Goal: Task Accomplishment & Management: Use online tool/utility

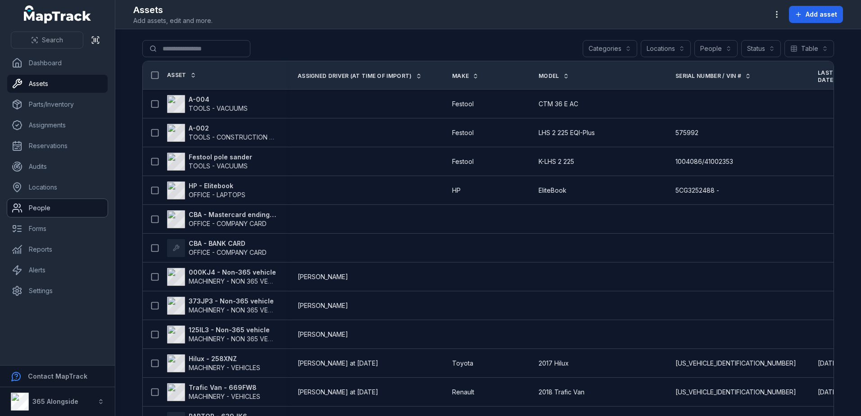
drag, startPoint x: 50, startPoint y: 213, endPoint x: 60, endPoint y: 212, distance: 10.0
click at [50, 213] on link "People" at bounding box center [57, 208] width 100 height 18
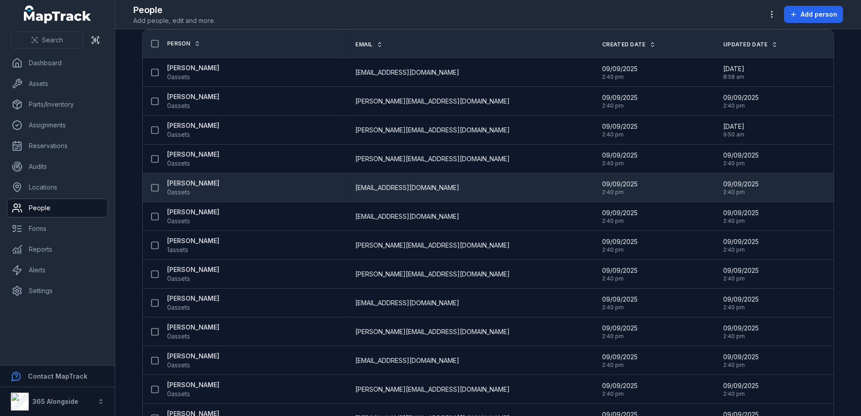
scroll to position [45, 0]
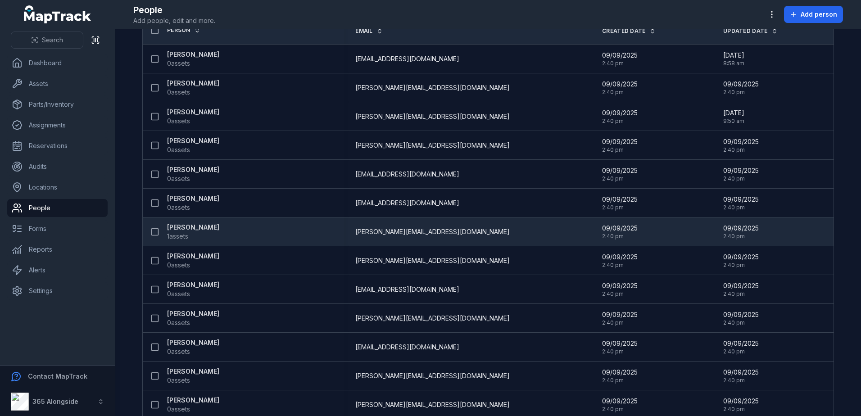
click at [310, 233] on div "[PERSON_NAME] 1 assets" at bounding box center [239, 232] width 187 height 18
click at [191, 233] on span "1 assets" at bounding box center [193, 236] width 52 height 9
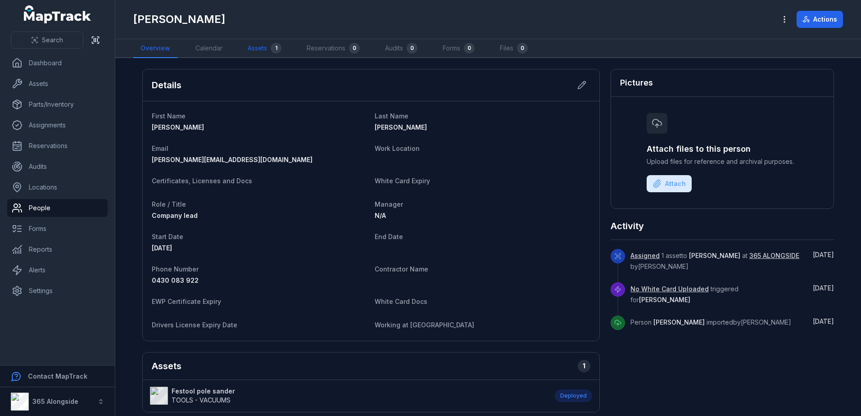
click at [266, 41] on link "Assets 1" at bounding box center [264, 48] width 48 height 19
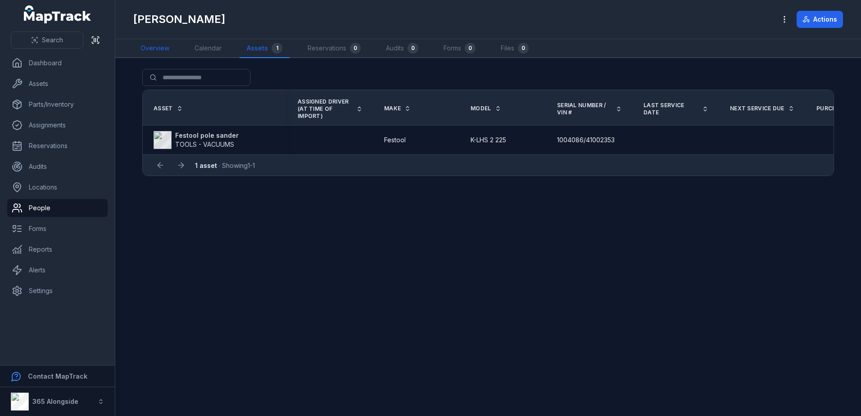
click at [149, 41] on link "Overview" at bounding box center [154, 48] width 43 height 19
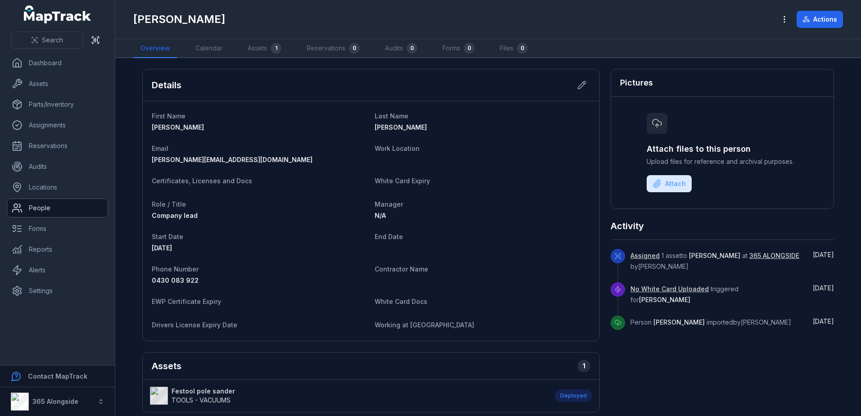
click at [50, 208] on link "People" at bounding box center [57, 208] width 100 height 18
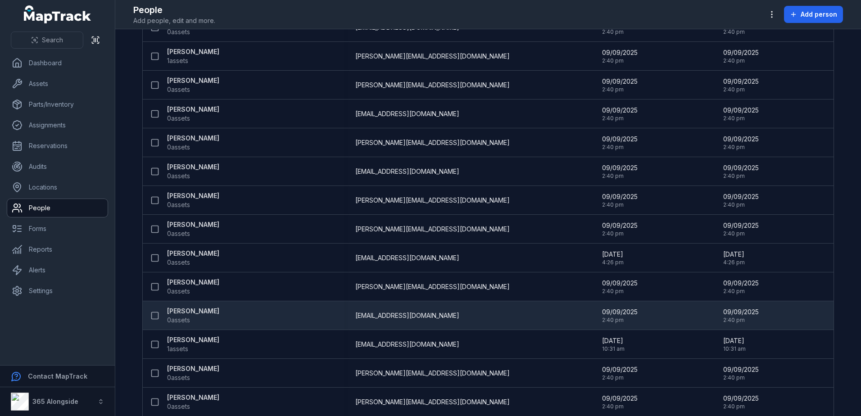
scroll to position [347, 0]
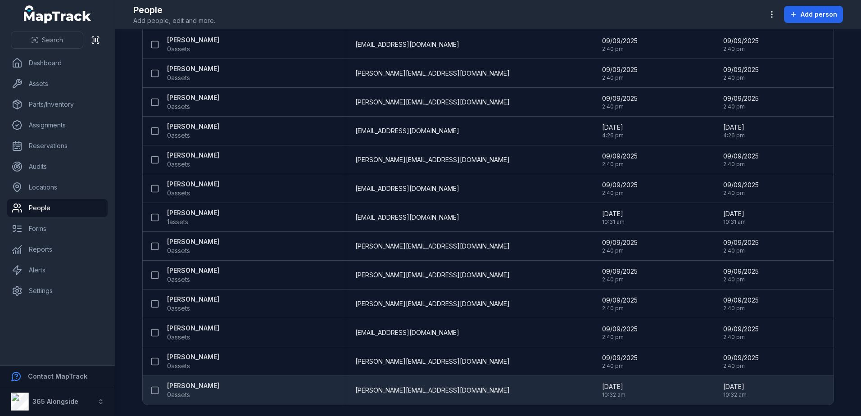
click at [176, 388] on strong "[PERSON_NAME]" at bounding box center [193, 385] width 52 height 9
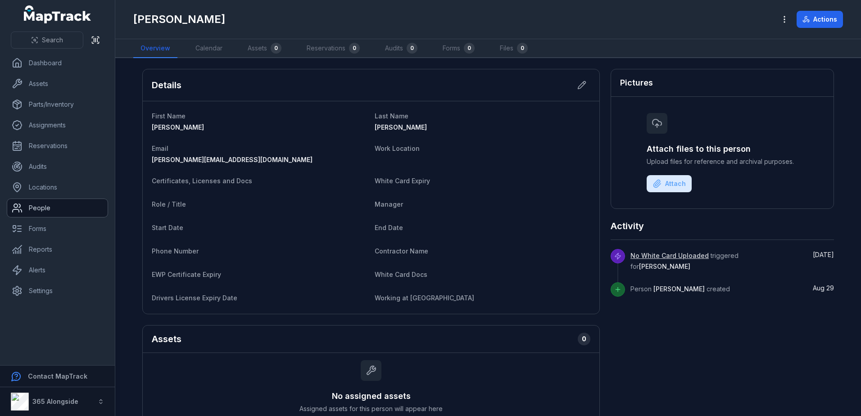
click at [55, 207] on link "People" at bounding box center [57, 208] width 100 height 18
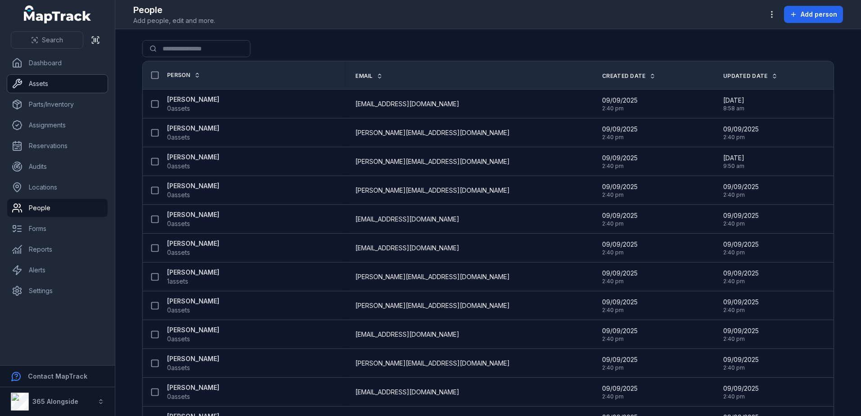
click at [68, 85] on link "Assets" at bounding box center [57, 84] width 100 height 18
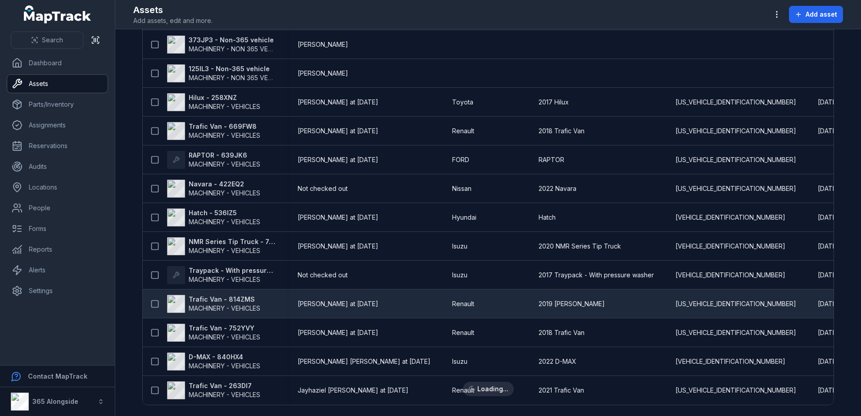
scroll to position [265, 0]
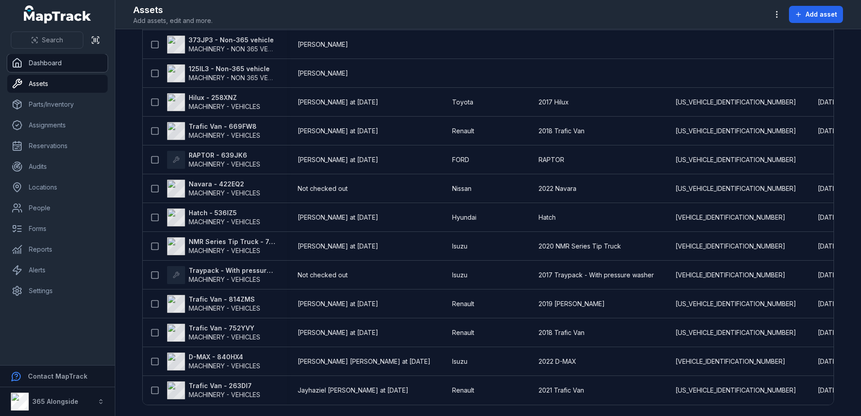
click at [55, 60] on link "Dashboard" at bounding box center [57, 63] width 100 height 18
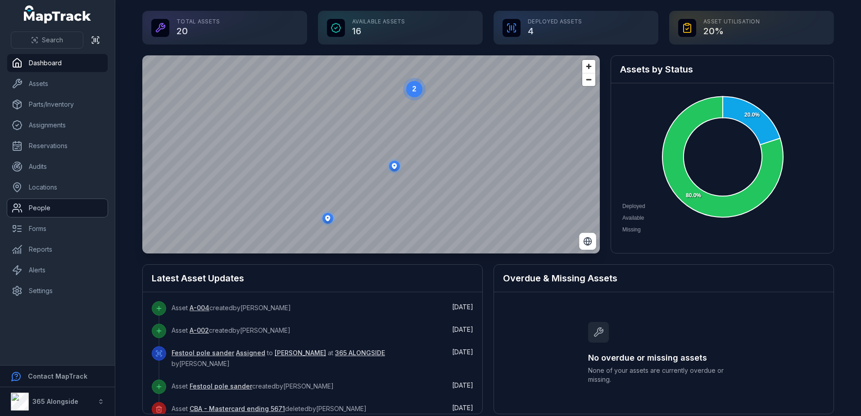
click at [48, 207] on link "People" at bounding box center [57, 208] width 100 height 18
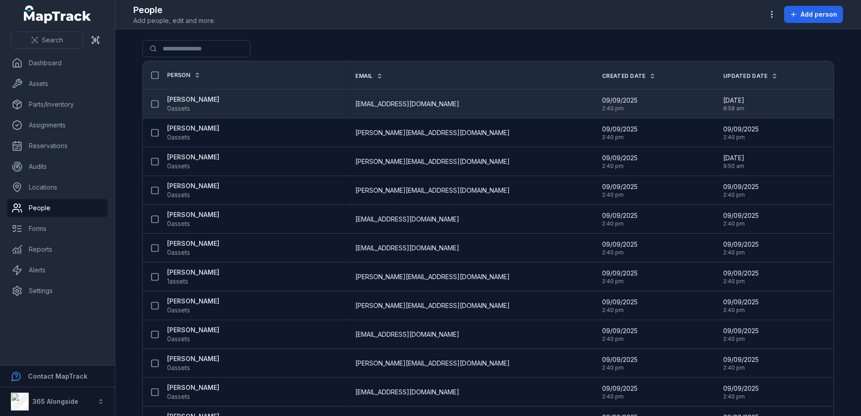
click at [204, 107] on span "0 assets" at bounding box center [193, 108] width 52 height 9
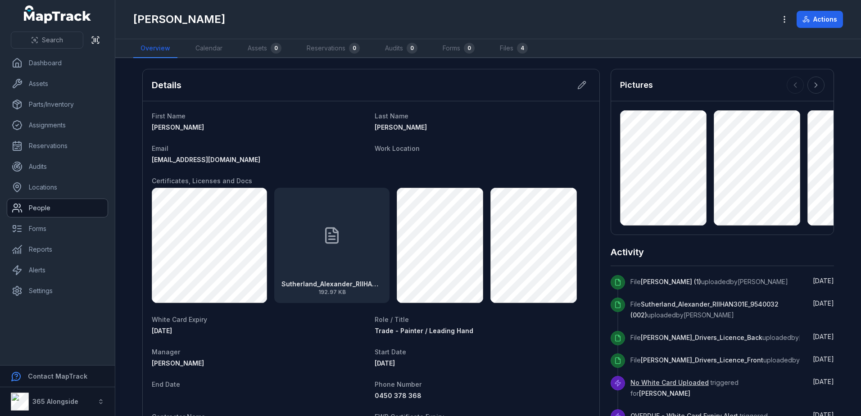
click at [34, 209] on link "People" at bounding box center [57, 208] width 100 height 18
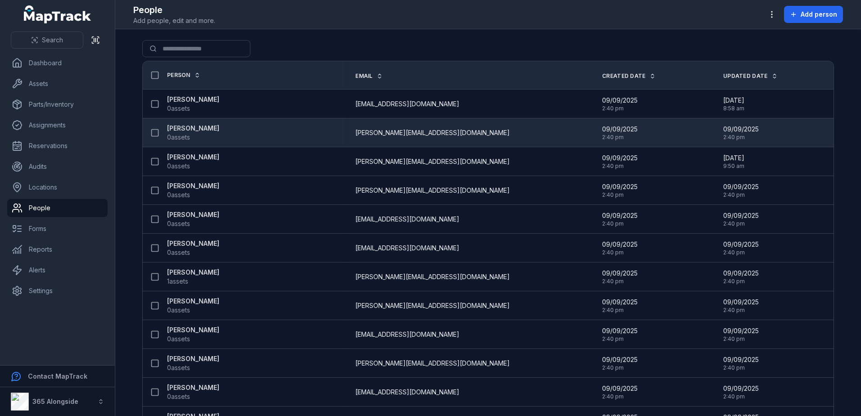
click at [185, 133] on span "0 assets" at bounding box center [178, 137] width 23 height 9
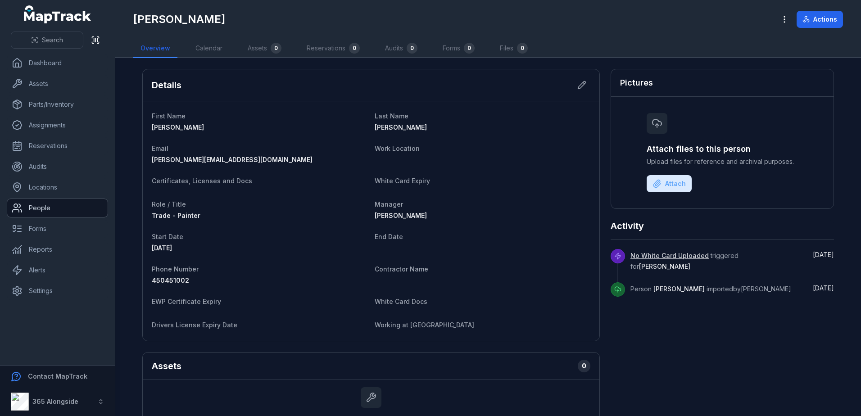
click at [49, 205] on link "People" at bounding box center [57, 208] width 100 height 18
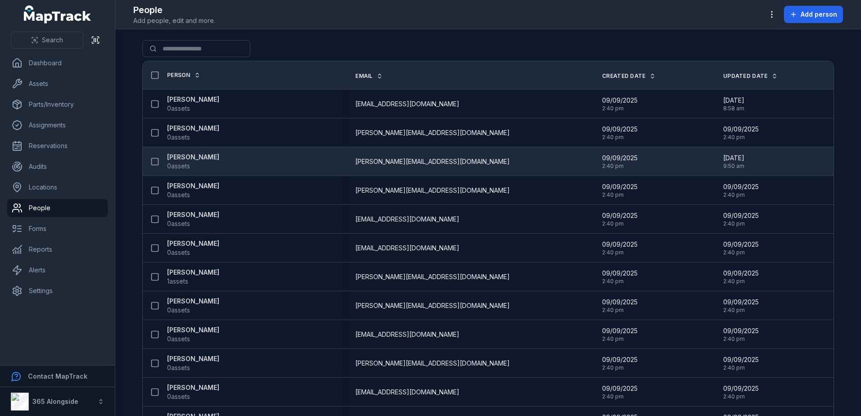
click at [195, 161] on strong "[PERSON_NAME]" at bounding box center [193, 157] width 52 height 9
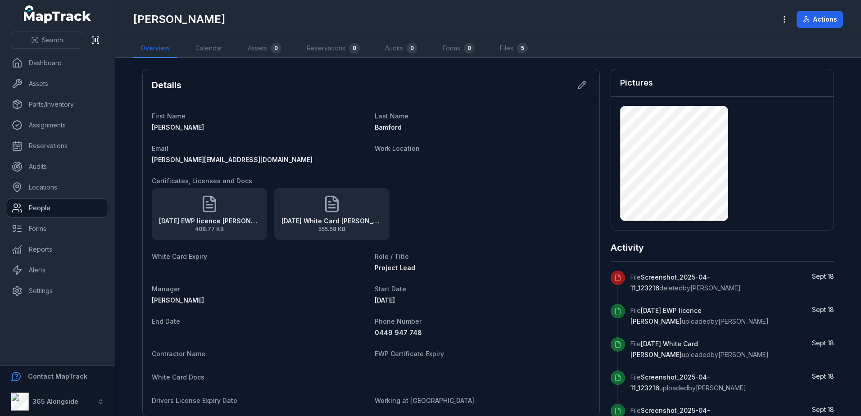
click at [50, 204] on link "People" at bounding box center [57, 208] width 100 height 18
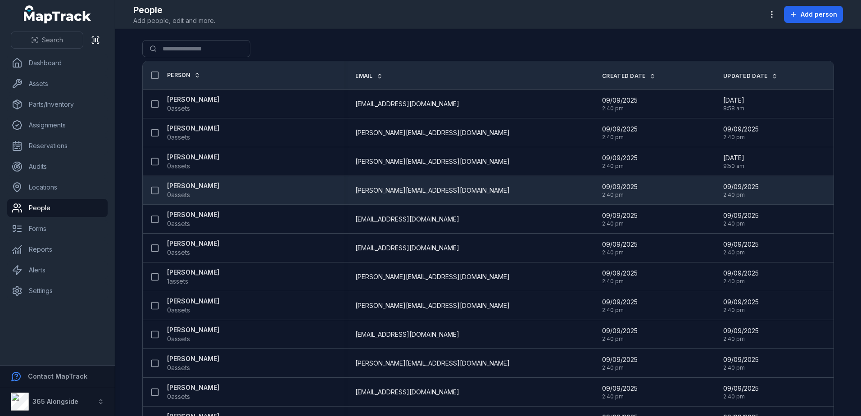
click at [183, 190] on span "0 assets" at bounding box center [178, 194] width 23 height 9
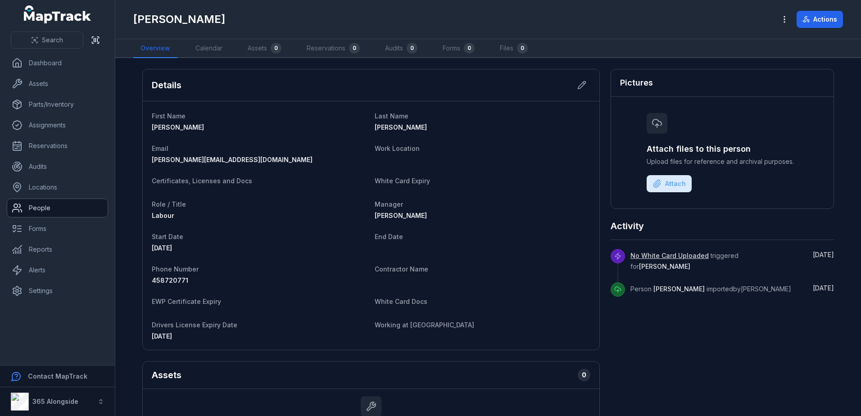
click at [46, 208] on link "People" at bounding box center [57, 208] width 100 height 18
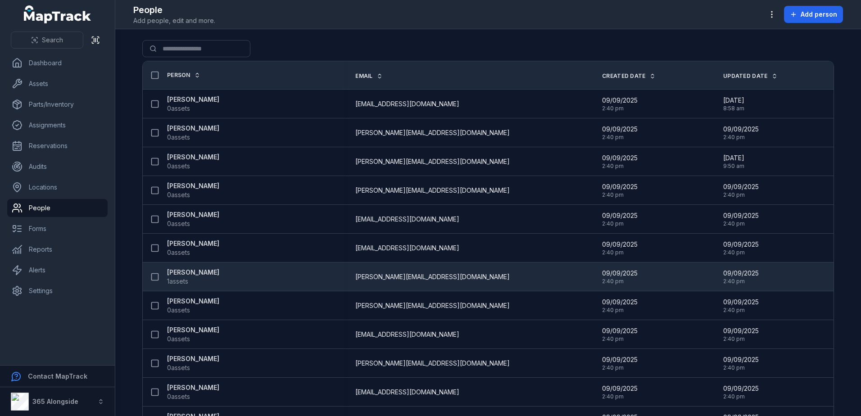
click at [185, 278] on span "1 assets" at bounding box center [177, 281] width 21 height 9
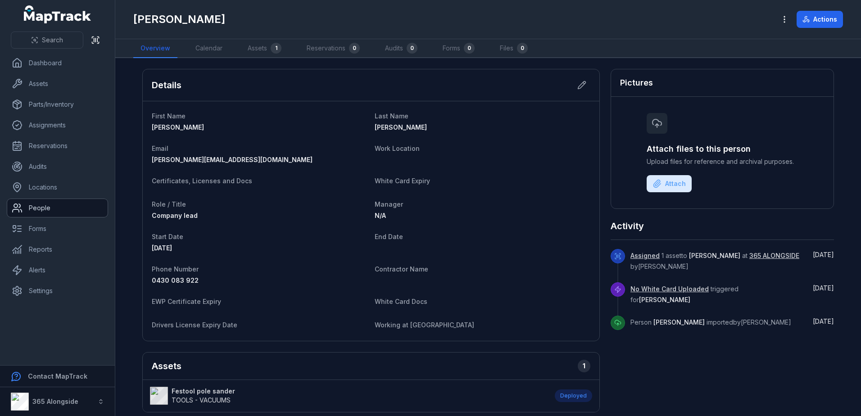
click at [45, 209] on link "People" at bounding box center [57, 208] width 100 height 18
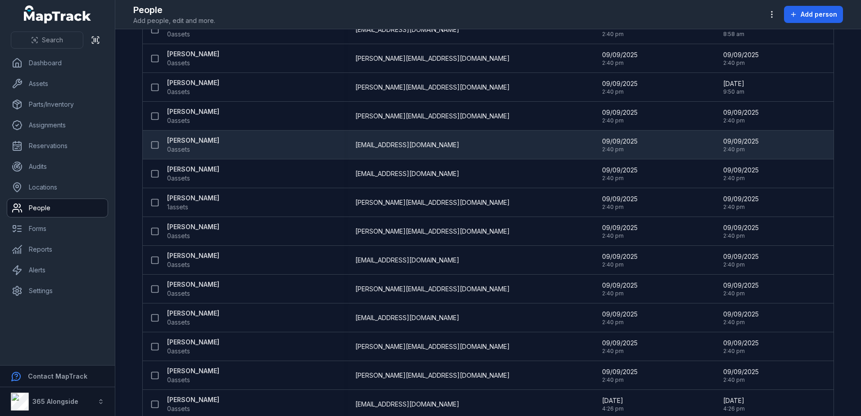
scroll to position [90, 0]
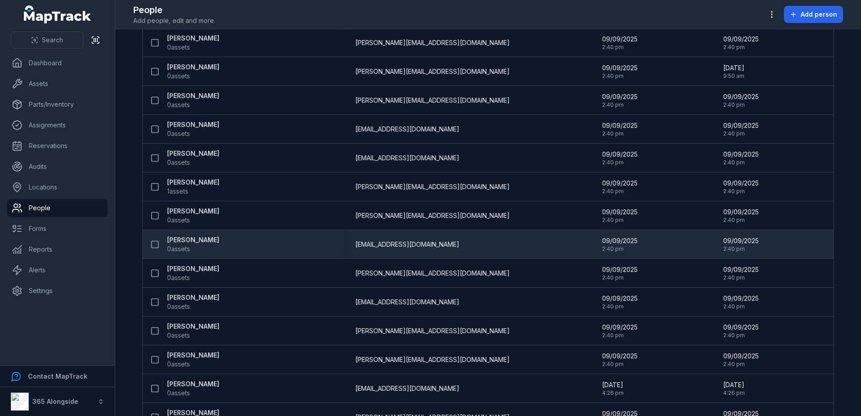
click at [190, 242] on strong "[PERSON_NAME]" at bounding box center [193, 239] width 52 height 9
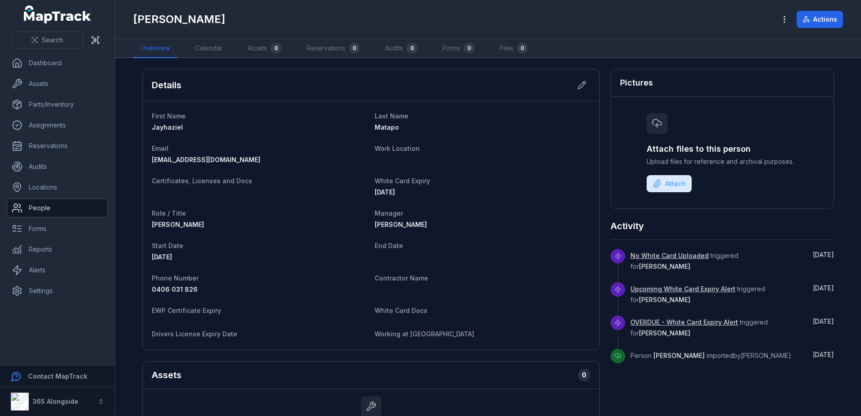
click at [34, 207] on link "People" at bounding box center [57, 208] width 100 height 18
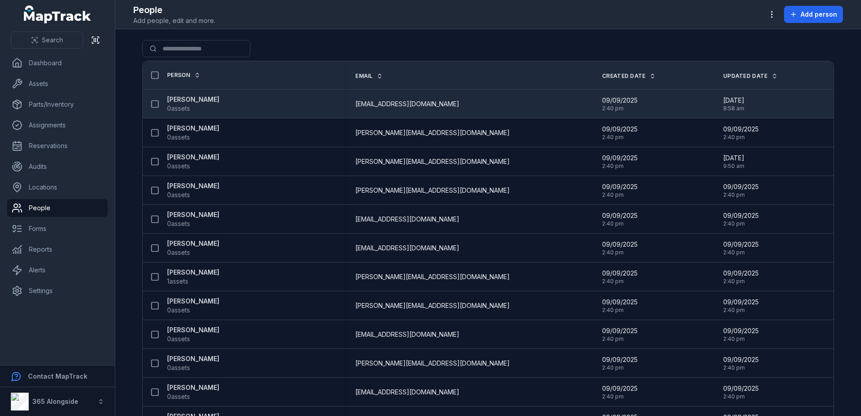
click at [199, 101] on strong "[PERSON_NAME]" at bounding box center [193, 99] width 52 height 9
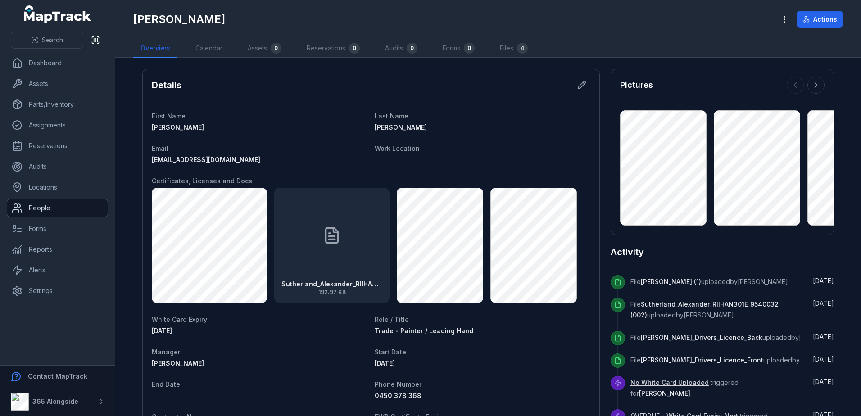
click at [25, 207] on link "People" at bounding box center [57, 208] width 100 height 18
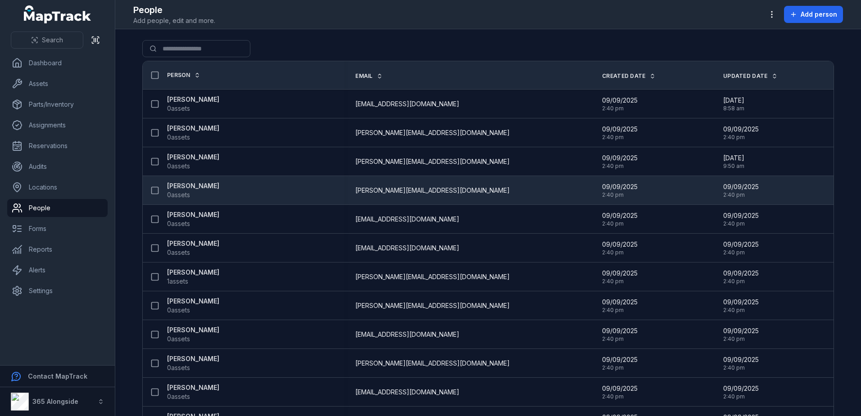
click at [181, 187] on strong "[PERSON_NAME]" at bounding box center [193, 185] width 52 height 9
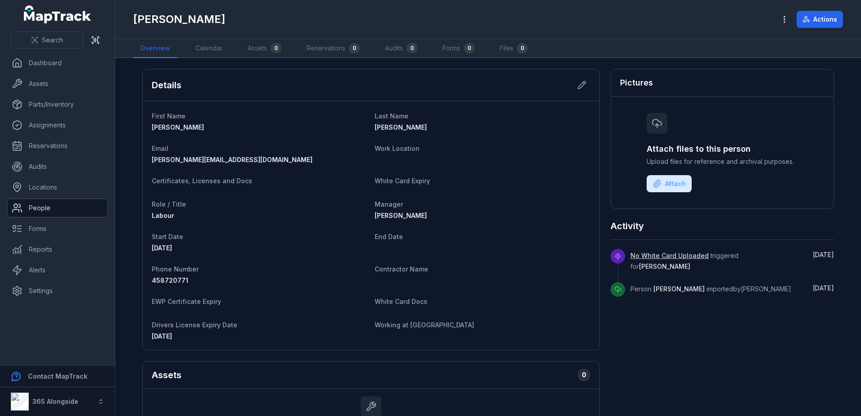
click at [39, 211] on link "People" at bounding box center [57, 208] width 100 height 18
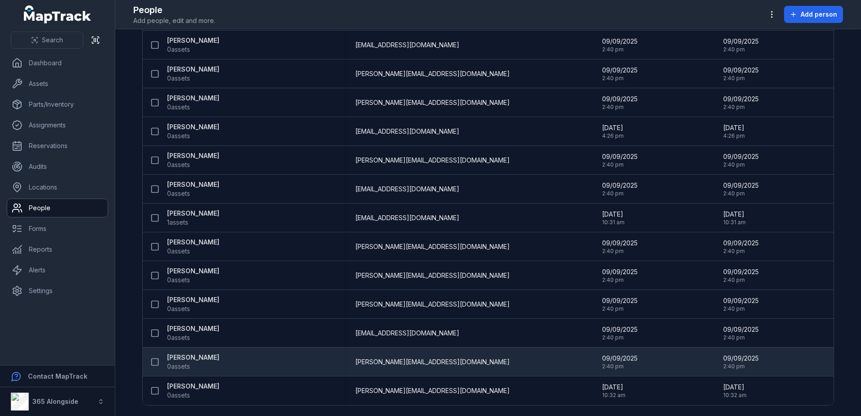
scroll to position [347, 0]
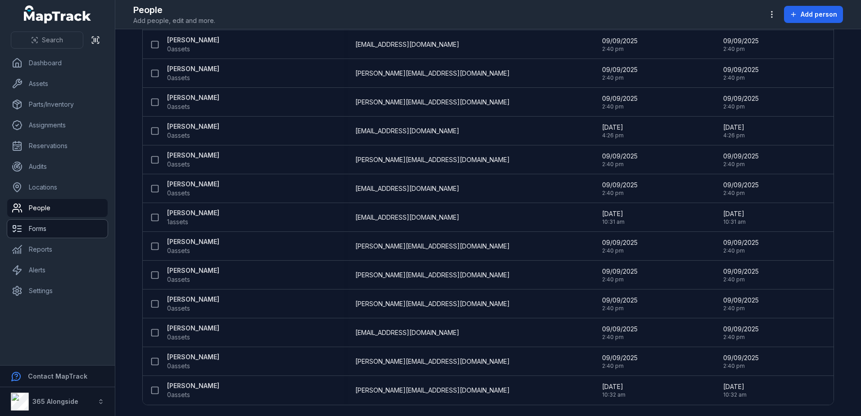
click at [84, 233] on link "Forms" at bounding box center [57, 229] width 100 height 18
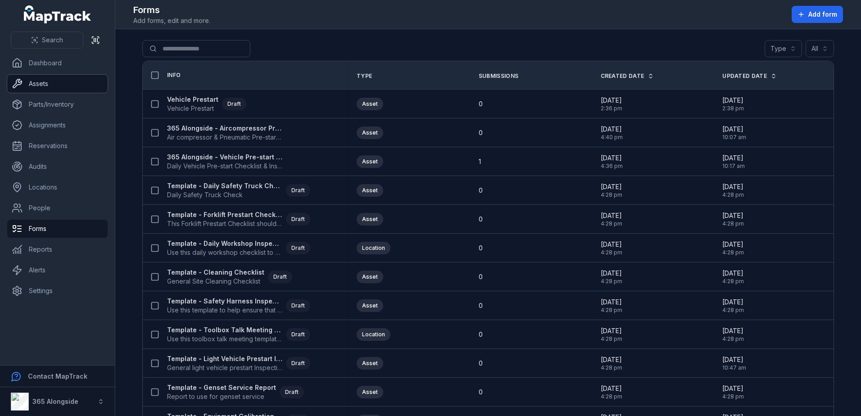
click at [55, 84] on link "Assets" at bounding box center [57, 84] width 100 height 18
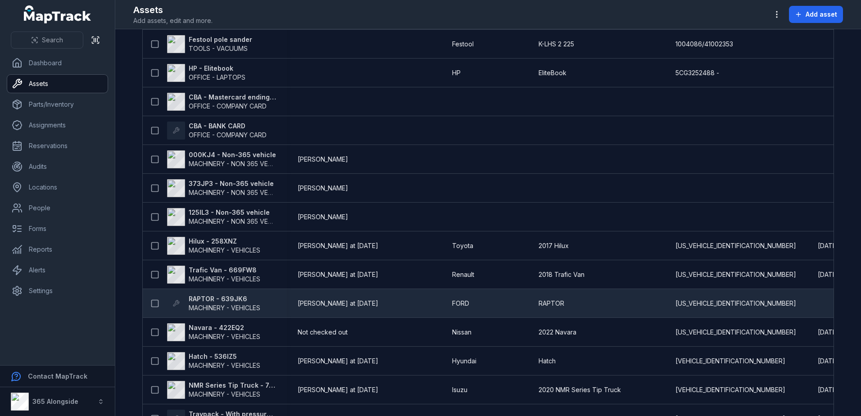
scroll to position [135, 0]
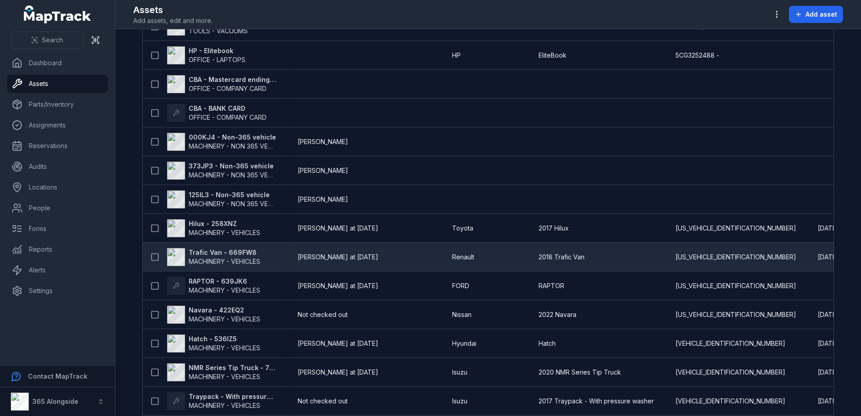
click at [209, 255] on strong "Trafic Van - 669FW8" at bounding box center [225, 252] width 72 height 9
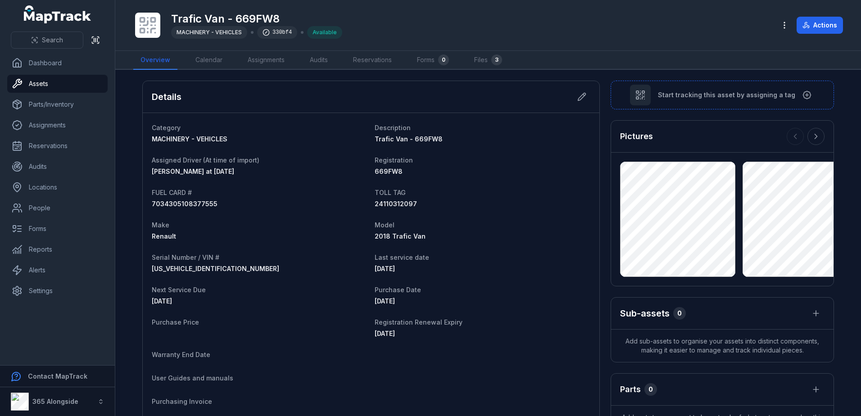
scroll to position [90, 0]
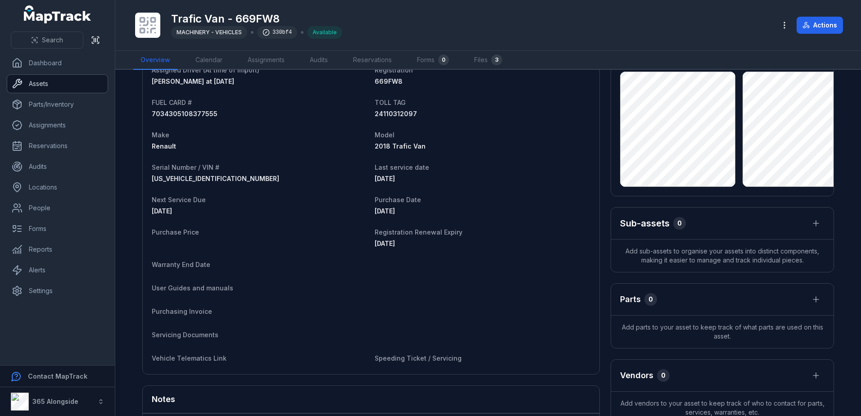
click at [45, 89] on link "Assets" at bounding box center [57, 84] width 100 height 18
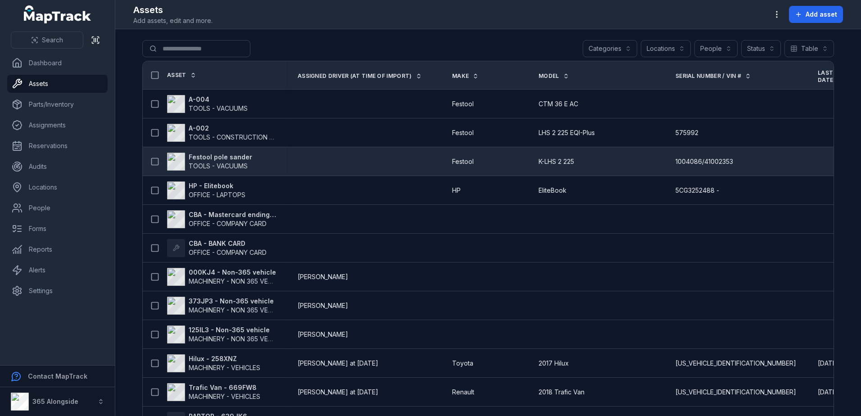
click at [234, 166] on span "TOOLS - VACUUMS" at bounding box center [218, 166] width 59 height 8
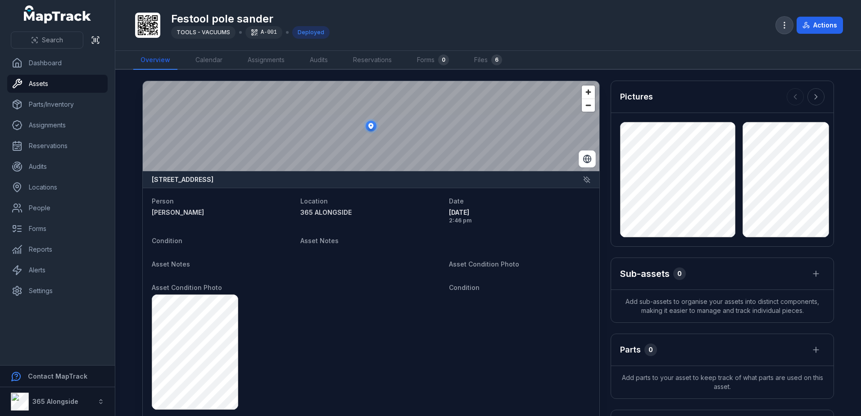
click at [780, 24] on button "button" at bounding box center [784, 25] width 17 height 17
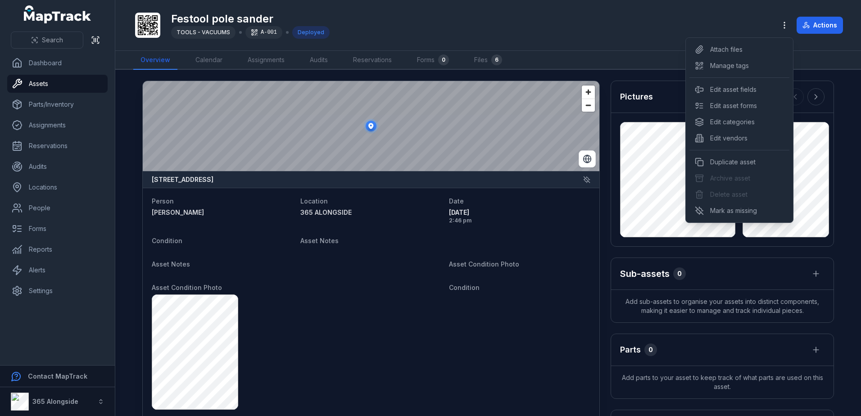
click at [53, 82] on div "Search Dashboard Assets Parts/Inventory Assignments Reservations Audits Locatio…" at bounding box center [430, 208] width 861 height 416
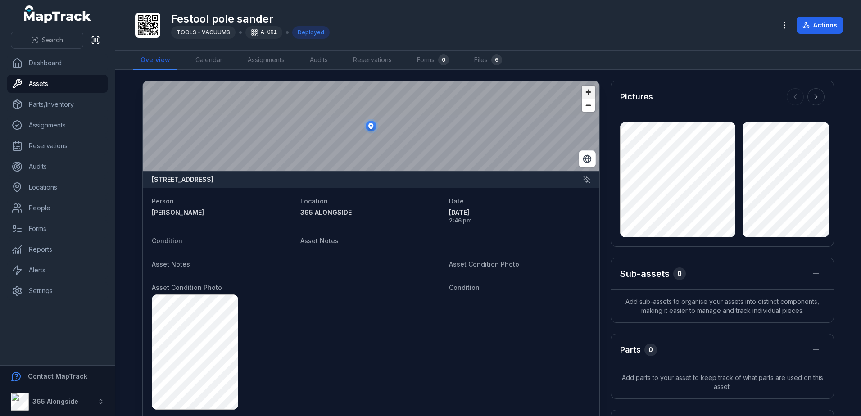
click at [587, 93] on span "Zoom in" at bounding box center [588, 92] width 13 height 13
click at [584, 104] on span "Zoom out" at bounding box center [588, 105] width 13 height 13
click at [47, 87] on link "Assets" at bounding box center [57, 84] width 100 height 18
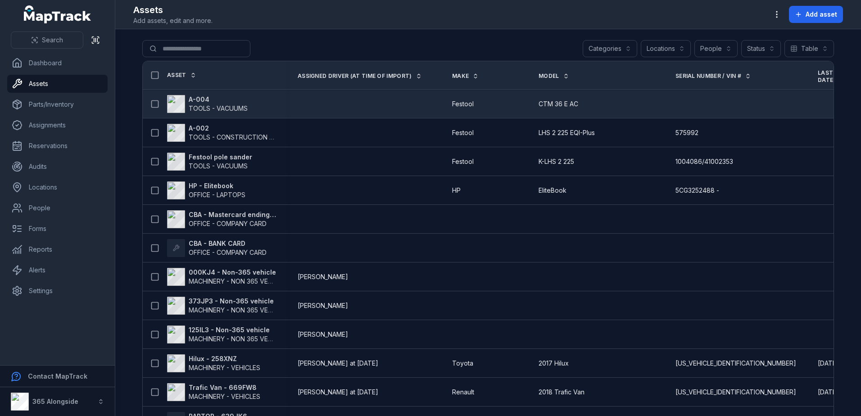
click at [203, 110] on span "TOOLS - VACUUMS" at bounding box center [218, 108] width 59 height 8
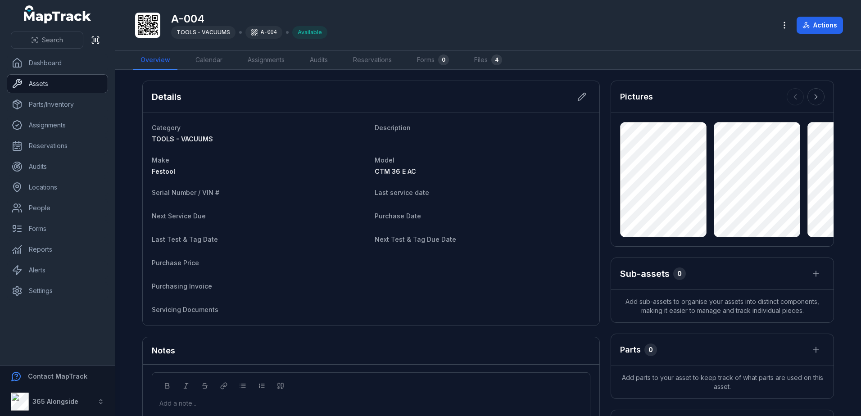
click at [58, 83] on link "Assets" at bounding box center [57, 84] width 100 height 18
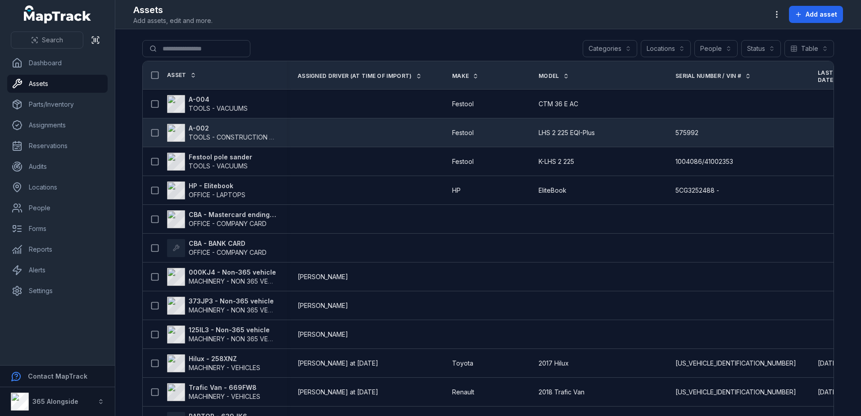
click at [220, 136] on span "TOOLS - CONSTRUCTION GENERAL (ACRO PROPS, HAND TOOLS, ETC)" at bounding box center [297, 137] width 216 height 8
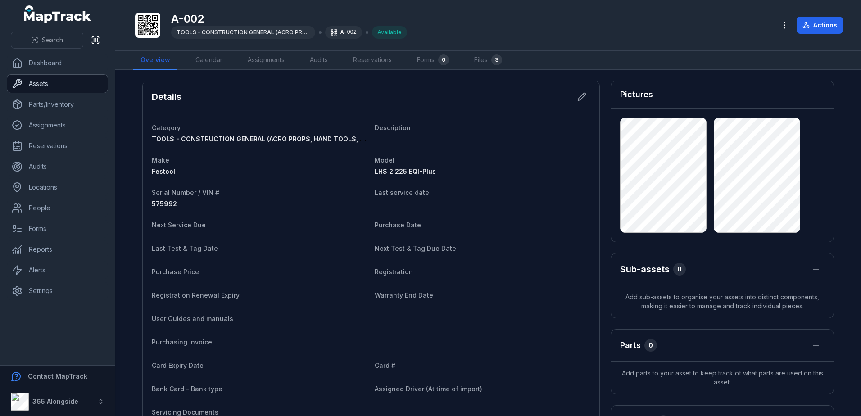
click at [45, 87] on link "Assets" at bounding box center [57, 84] width 100 height 18
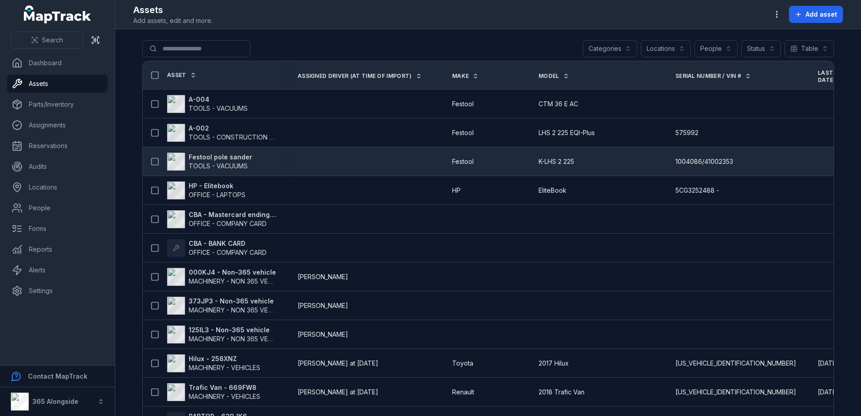
click at [218, 158] on strong "Festool pole sander" at bounding box center [220, 157] width 63 height 9
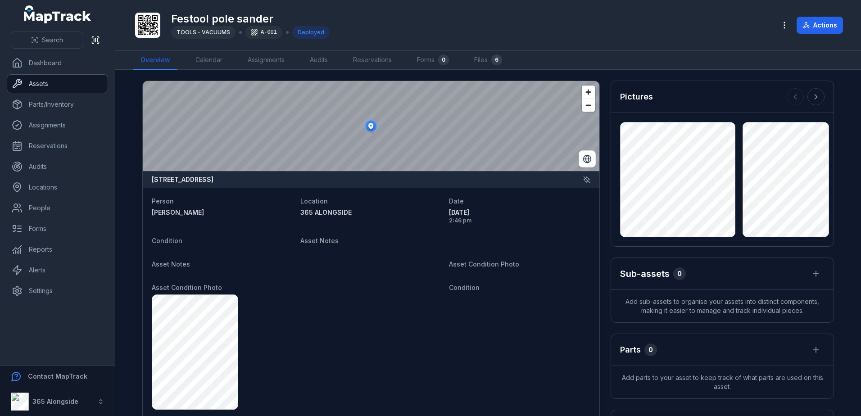
click at [60, 84] on link "Assets" at bounding box center [57, 84] width 100 height 18
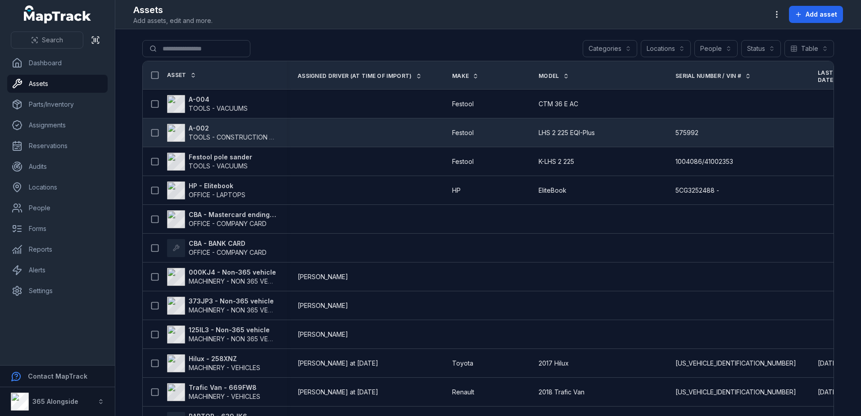
click at [233, 137] on span "TOOLS - CONSTRUCTION GENERAL (ACRO PROPS, HAND TOOLS, ETC)" at bounding box center [297, 137] width 216 height 8
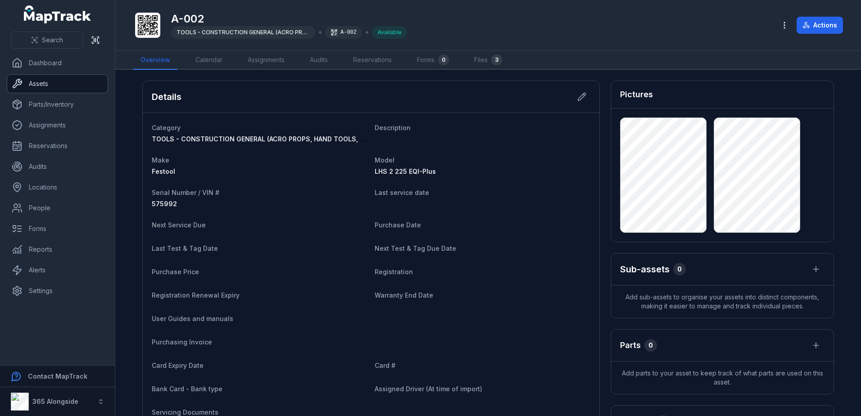
click at [50, 81] on link "Assets" at bounding box center [57, 84] width 100 height 18
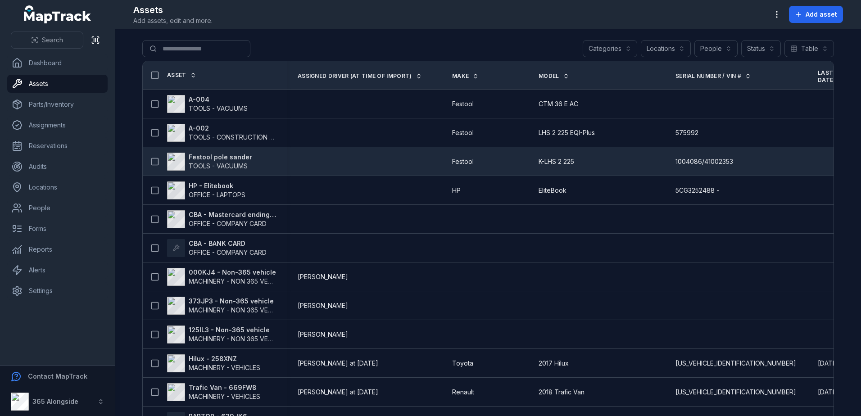
click at [235, 160] on strong "Festool pole sander" at bounding box center [220, 157] width 63 height 9
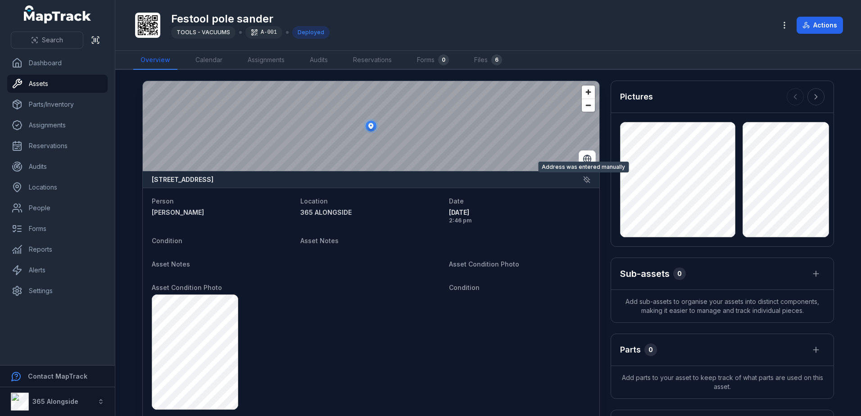
click at [583, 177] on icon at bounding box center [586, 179] width 6 height 6
click at [583, 180] on icon at bounding box center [586, 179] width 6 height 6
click at [584, 180] on icon at bounding box center [586, 179] width 6 height 6
click at [583, 180] on icon at bounding box center [586, 179] width 6 height 6
click at [585, 185] on div "[STREET_ADDRESS]" at bounding box center [371, 179] width 456 height 17
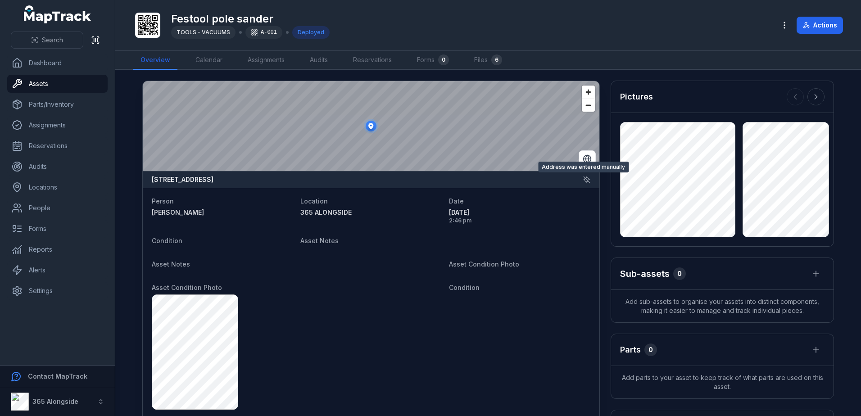
click at [585, 179] on icon at bounding box center [586, 179] width 7 height 7
click at [259, 62] on link "Assignments" at bounding box center [265, 60] width 51 height 19
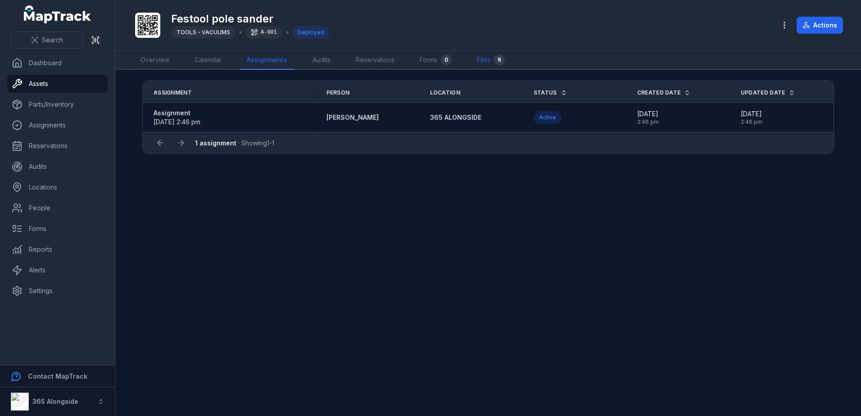
click at [472, 59] on link "Files 6" at bounding box center [490, 60] width 42 height 19
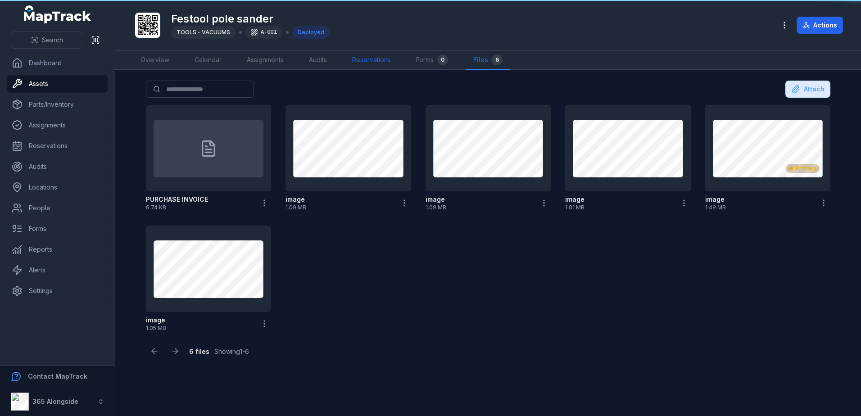
click at [383, 63] on link "Reservations" at bounding box center [371, 60] width 53 height 19
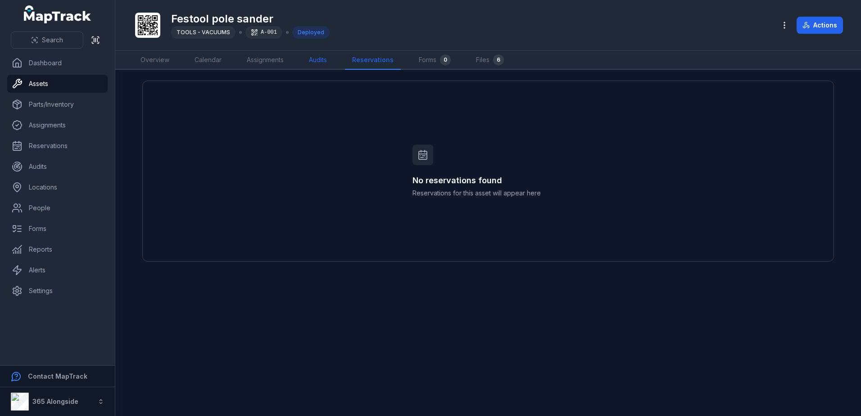
click at [316, 61] on link "Audits" at bounding box center [318, 60] width 32 height 19
click at [158, 61] on link "Overview" at bounding box center [154, 60] width 43 height 19
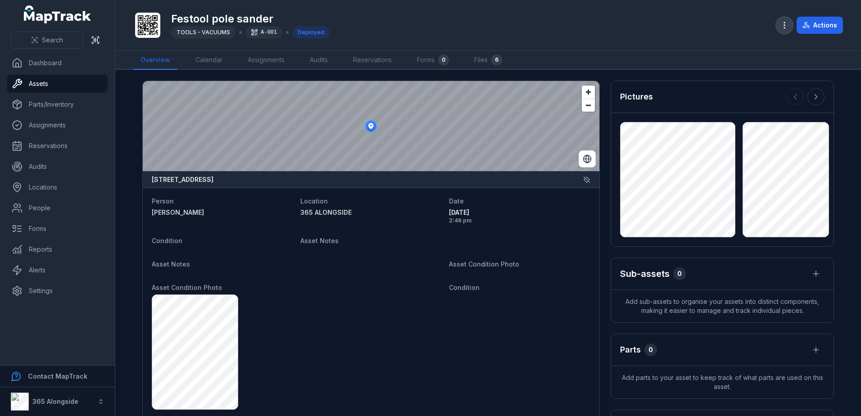
click at [782, 19] on button "button" at bounding box center [784, 25] width 17 height 17
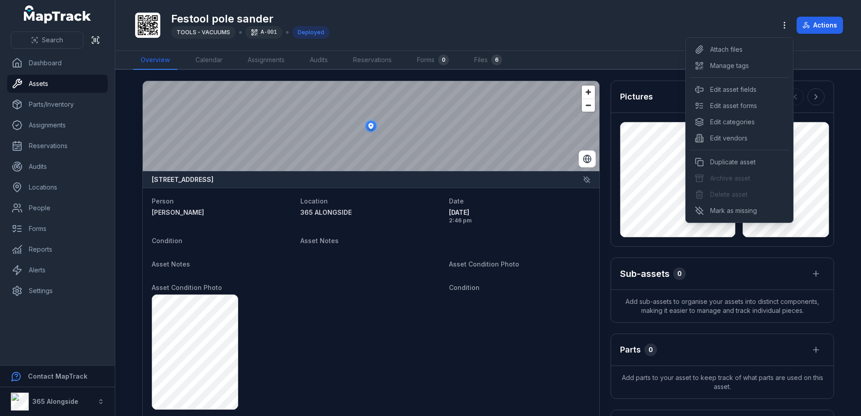
click at [486, 57] on div "Toggle Navigation Festool pole sander TOOLS - VACUUMS A-001 Deployed Actions Ov…" at bounding box center [487, 208] width 745 height 416
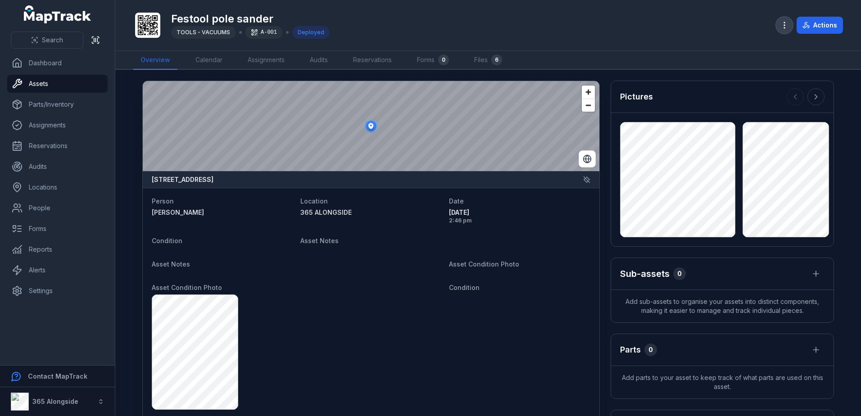
click at [781, 19] on button "button" at bounding box center [784, 25] width 17 height 17
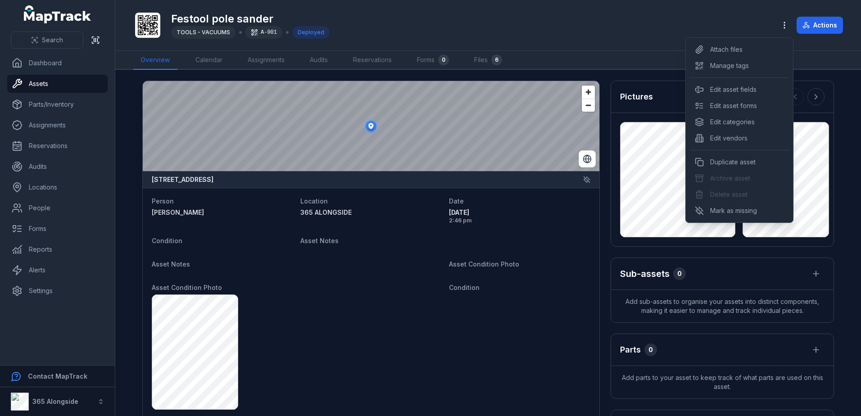
click at [525, 249] on div "Toggle Navigation Festool pole sander TOOLS - VACUUMS A-001 Deployed Actions Ov…" at bounding box center [487, 208] width 745 height 416
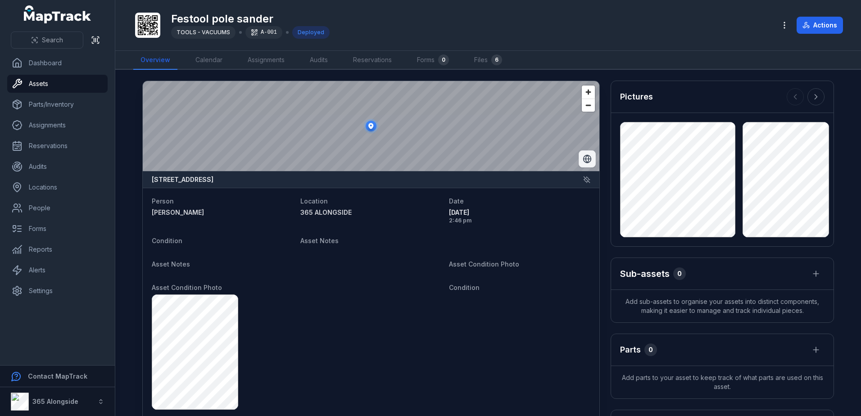
click at [582, 158] on icon "Switch to Satellite View" at bounding box center [586, 158] width 9 height 9
click at [219, 57] on link "Calendar" at bounding box center [208, 60] width 41 height 19
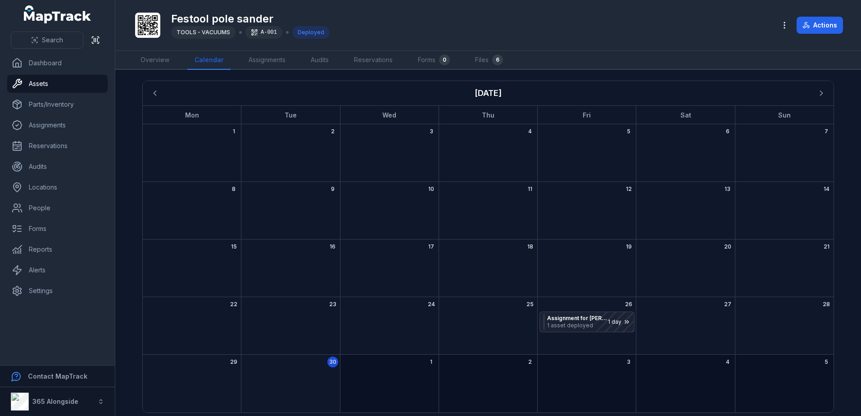
click at [310, 31] on div "Deployed" at bounding box center [310, 32] width 37 height 13
click at [168, 54] on link "Overview" at bounding box center [154, 60] width 43 height 19
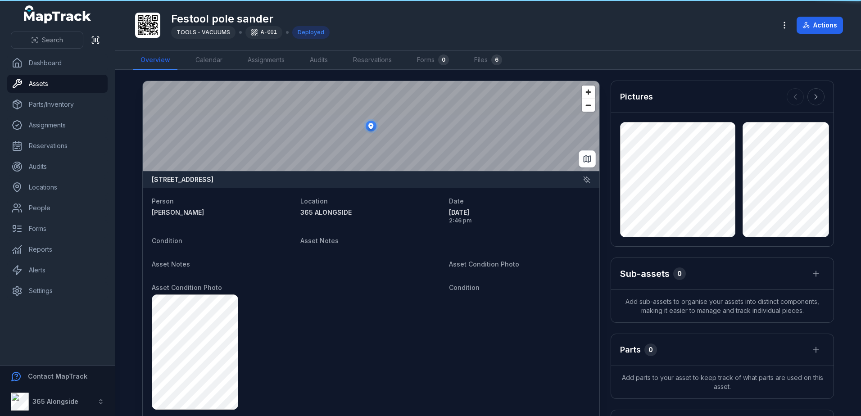
click at [310, 32] on div "Deployed" at bounding box center [310, 32] width 37 height 13
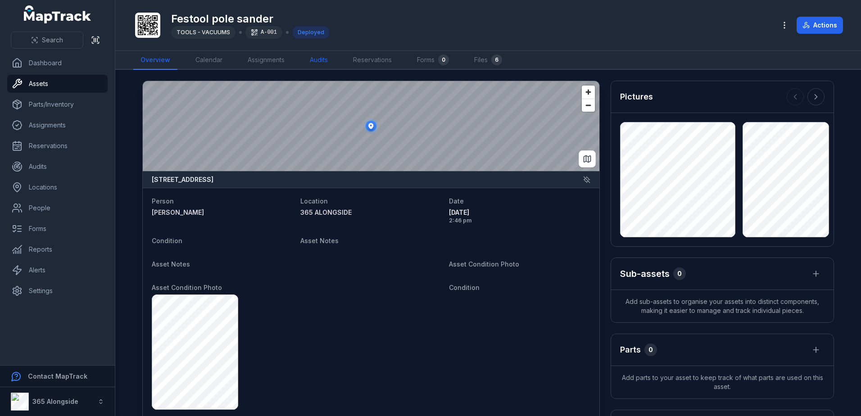
click at [319, 57] on link "Audits" at bounding box center [318, 60] width 32 height 19
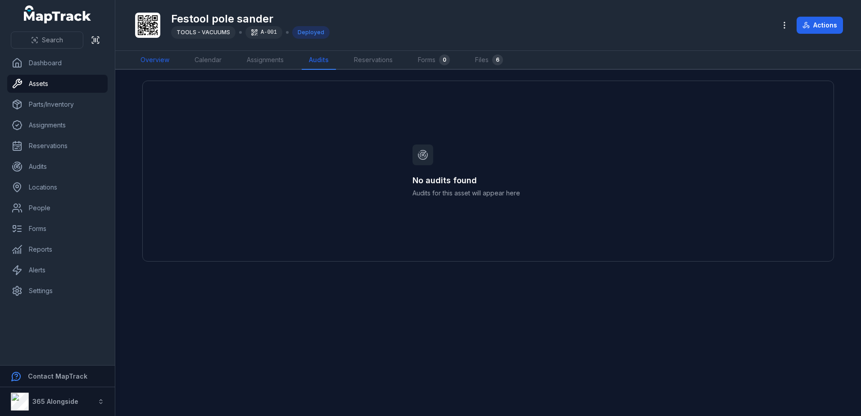
click at [165, 61] on link "Overview" at bounding box center [154, 60] width 43 height 19
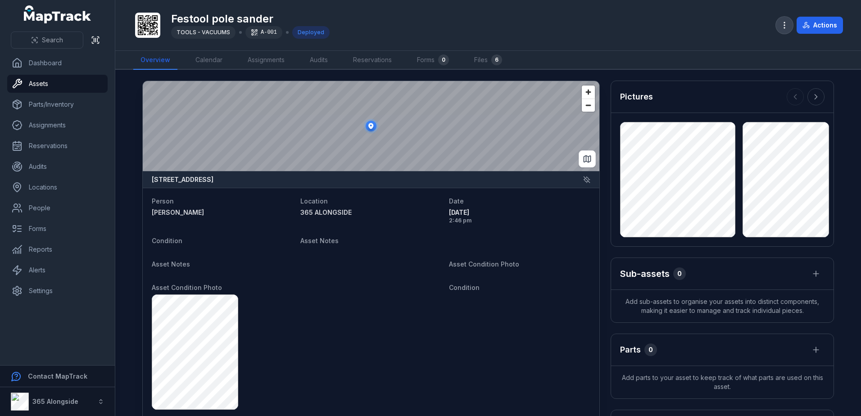
click at [789, 24] on icon "button" at bounding box center [784, 25] width 9 height 9
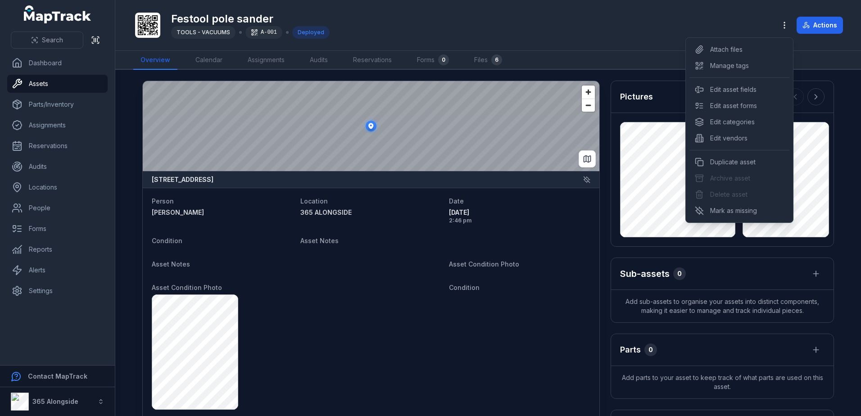
click at [811, 23] on div "Actions" at bounding box center [809, 25] width 67 height 17
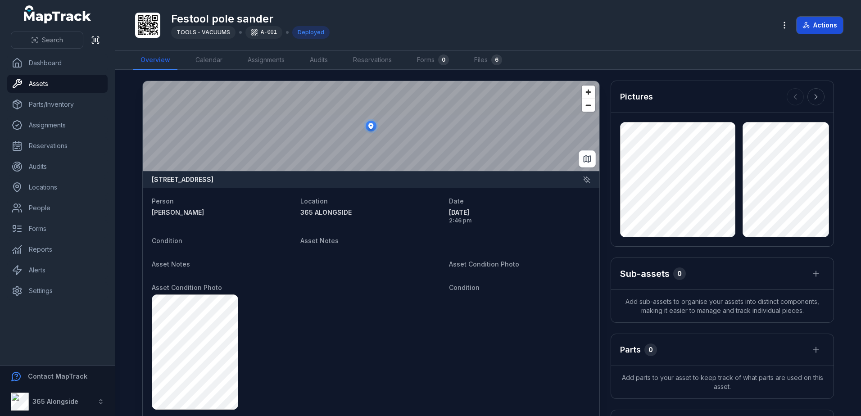
click at [812, 23] on button "Actions" at bounding box center [819, 25] width 46 height 17
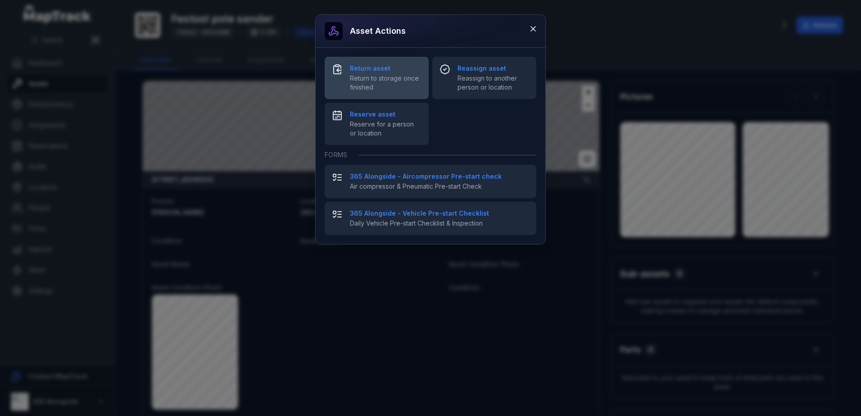
click at [393, 79] on span "Return to storage once finished" at bounding box center [386, 83] width 72 height 18
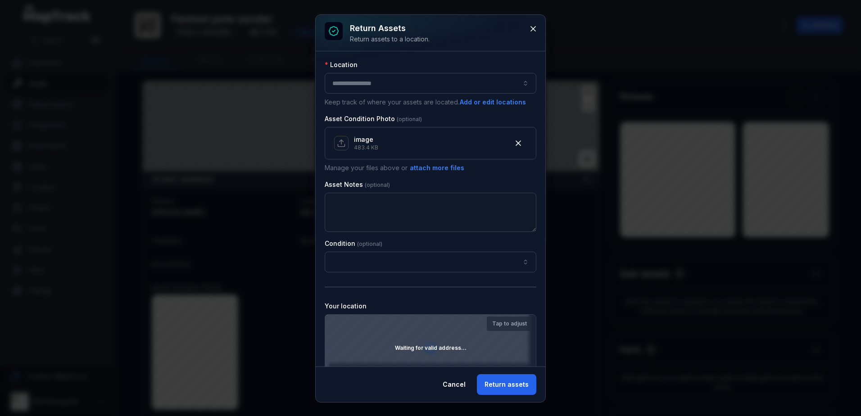
click at [374, 84] on button "button" at bounding box center [431, 83] width 212 height 21
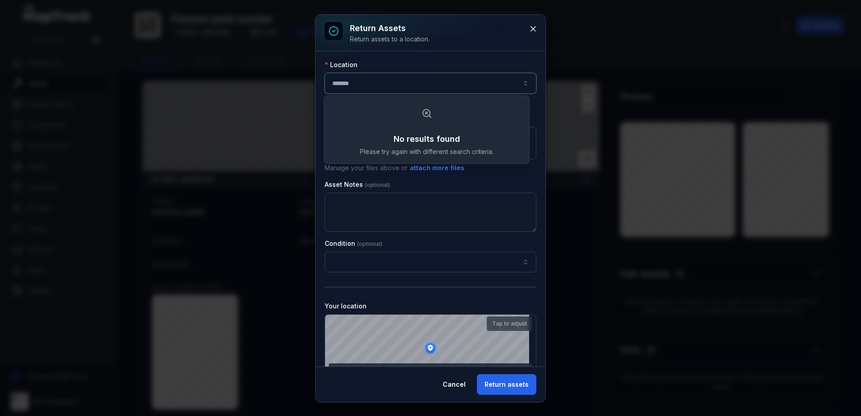
drag, startPoint x: 383, startPoint y: 81, endPoint x: 270, endPoint y: 86, distance: 113.1
click at [281, 86] on div "**********" at bounding box center [430, 208] width 861 height 416
click at [356, 87] on button "******" at bounding box center [431, 83] width 212 height 21
type input "******"
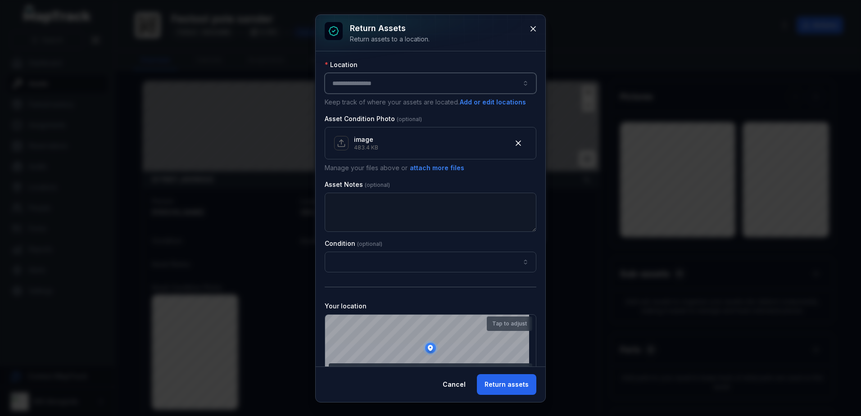
click at [368, 87] on button "button" at bounding box center [431, 83] width 212 height 21
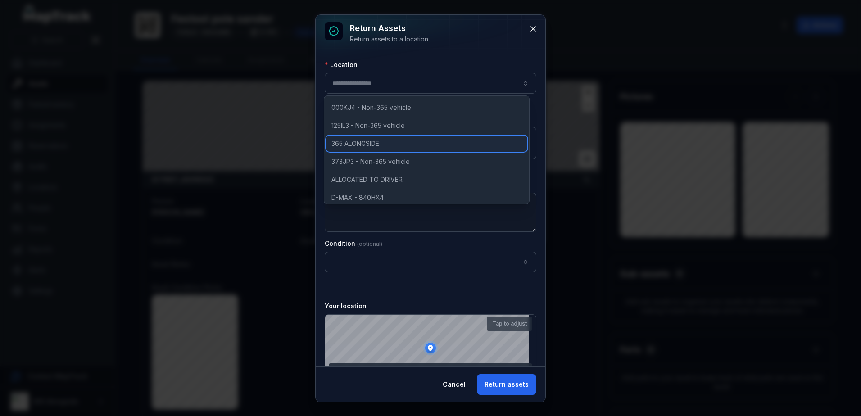
click at [383, 137] on div "365 ALONGSIDE" at bounding box center [426, 143] width 201 height 16
type input "**********"
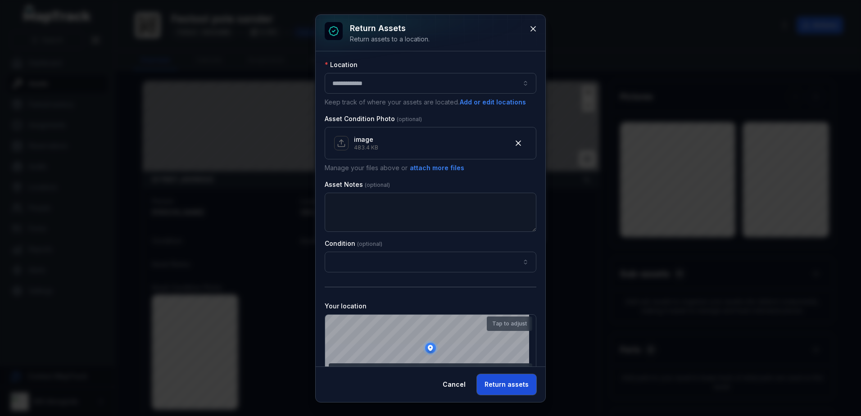
click at [500, 385] on button "Return assets" at bounding box center [506, 384] width 59 height 21
